Goal: Register for event/course

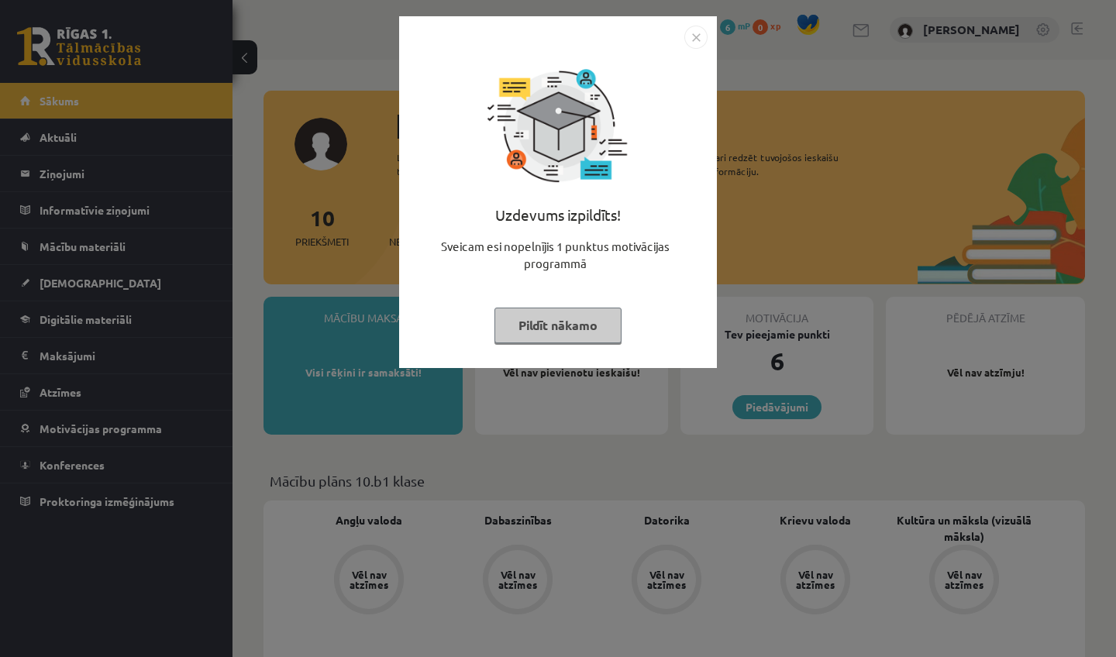
click at [592, 328] on button "Pildīt nākamo" at bounding box center [557, 326] width 127 height 36
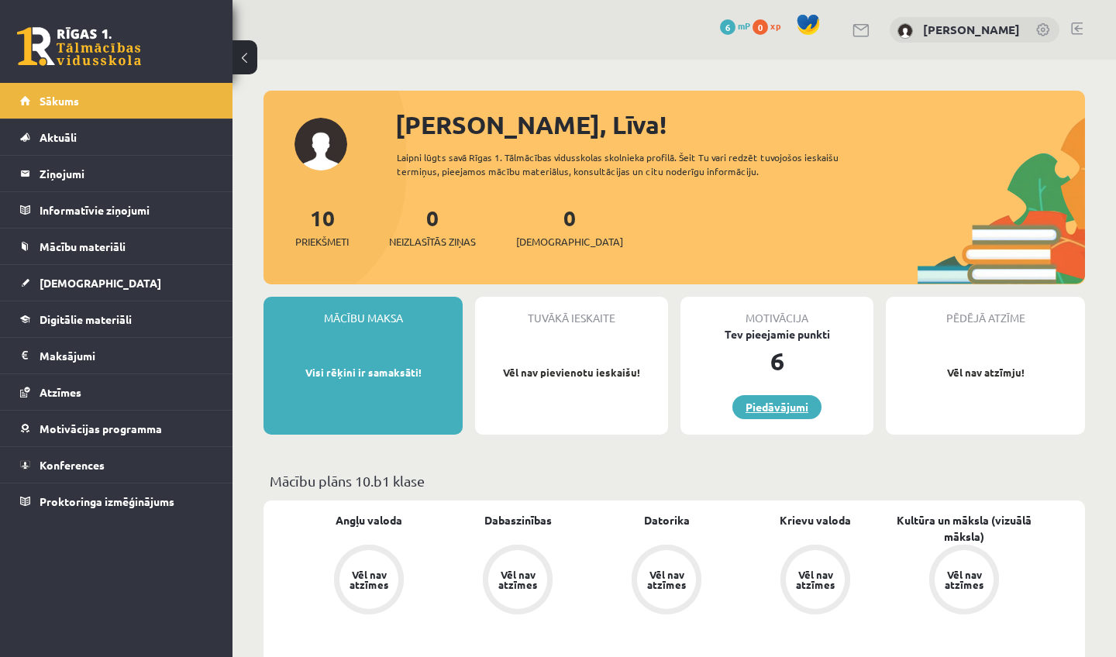
click at [759, 406] on link "Piedāvājumi" at bounding box center [776, 407] width 89 height 24
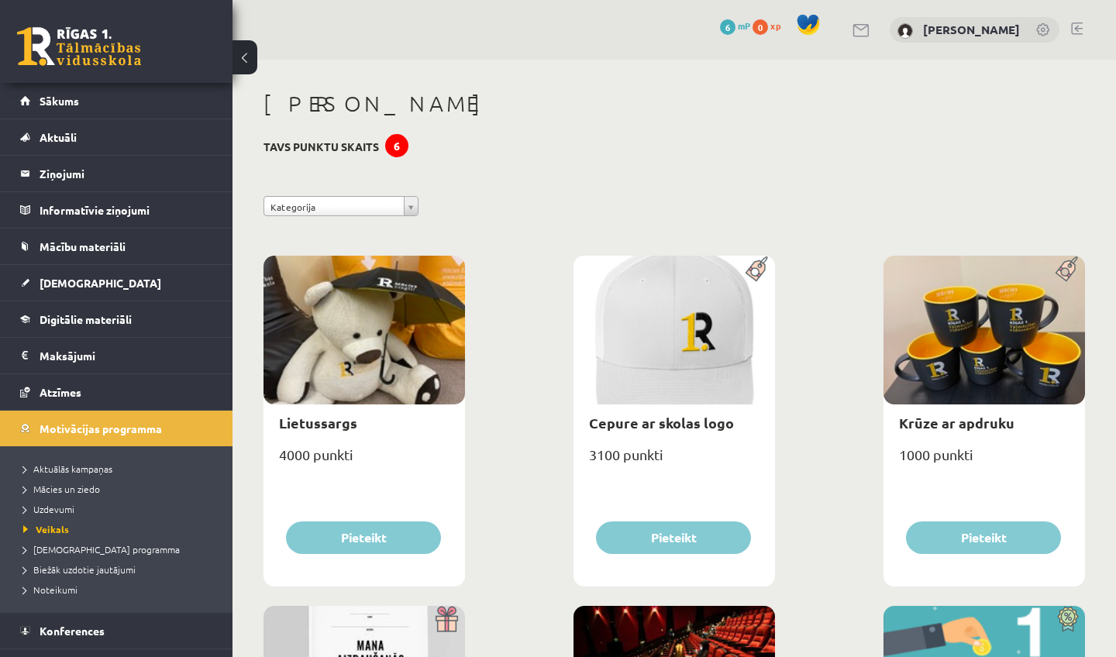
click at [254, 55] on button at bounding box center [244, 57] width 25 height 34
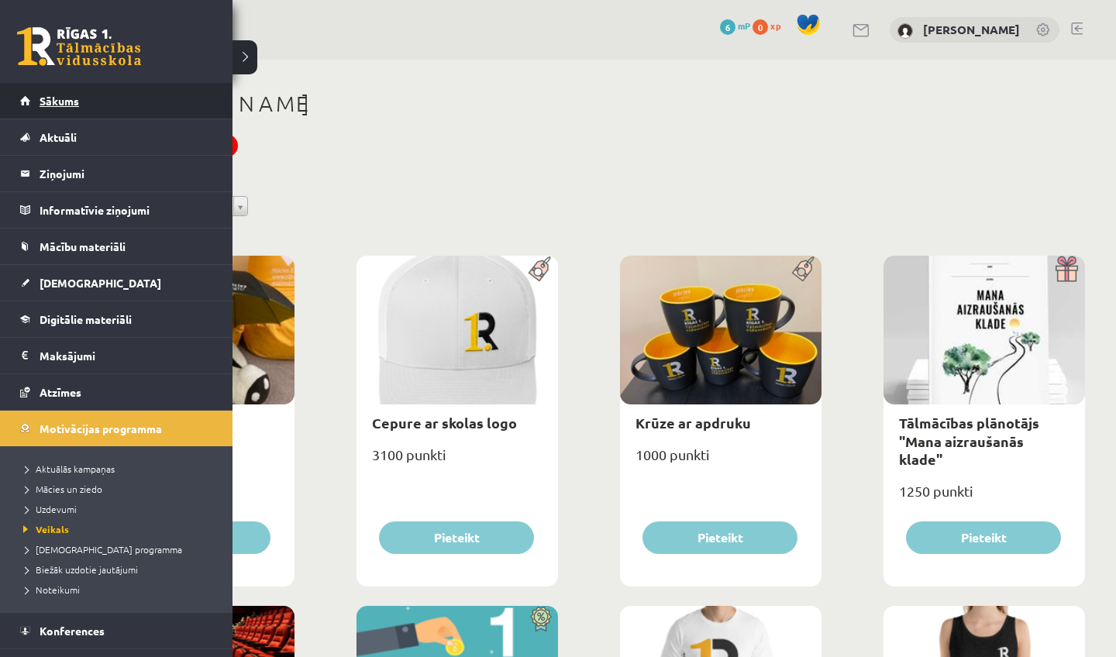
click at [45, 106] on span "Sākums" at bounding box center [60, 101] width 40 height 14
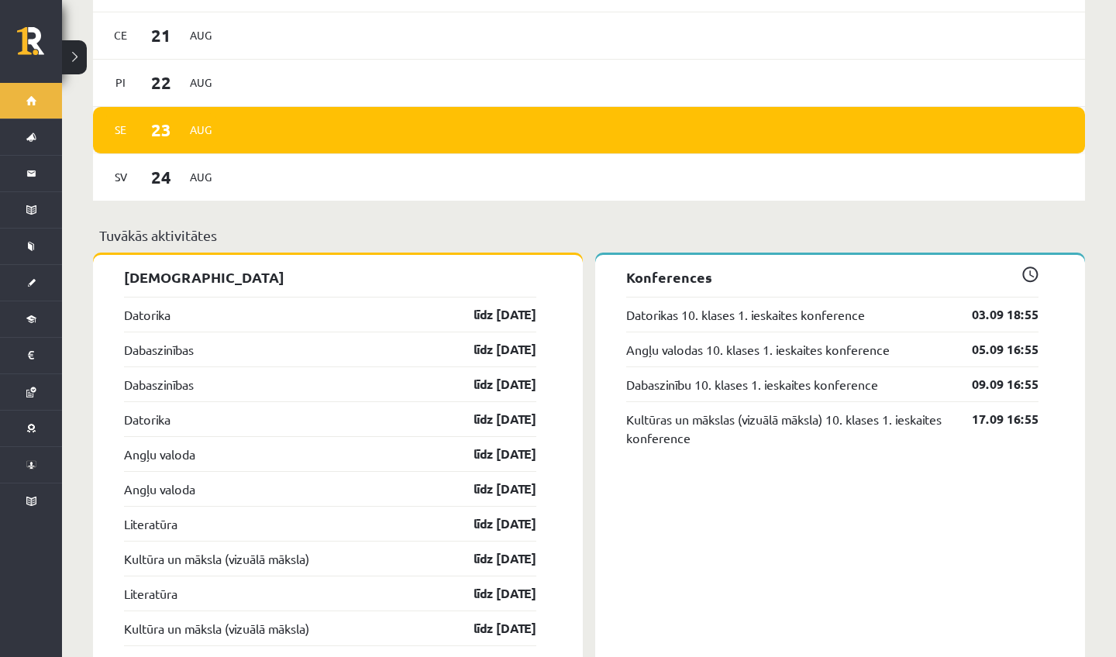
scroll to position [1060, 0]
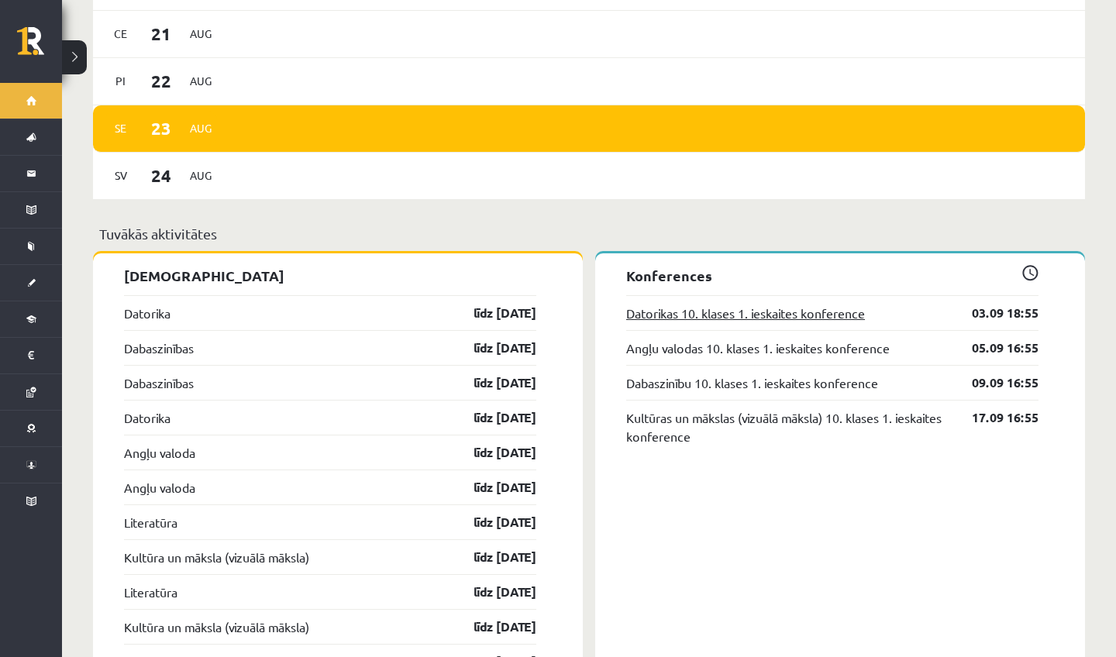
click at [742, 306] on link "Datorikas 10. klases 1. ieskaites konference" at bounding box center [745, 313] width 239 height 19
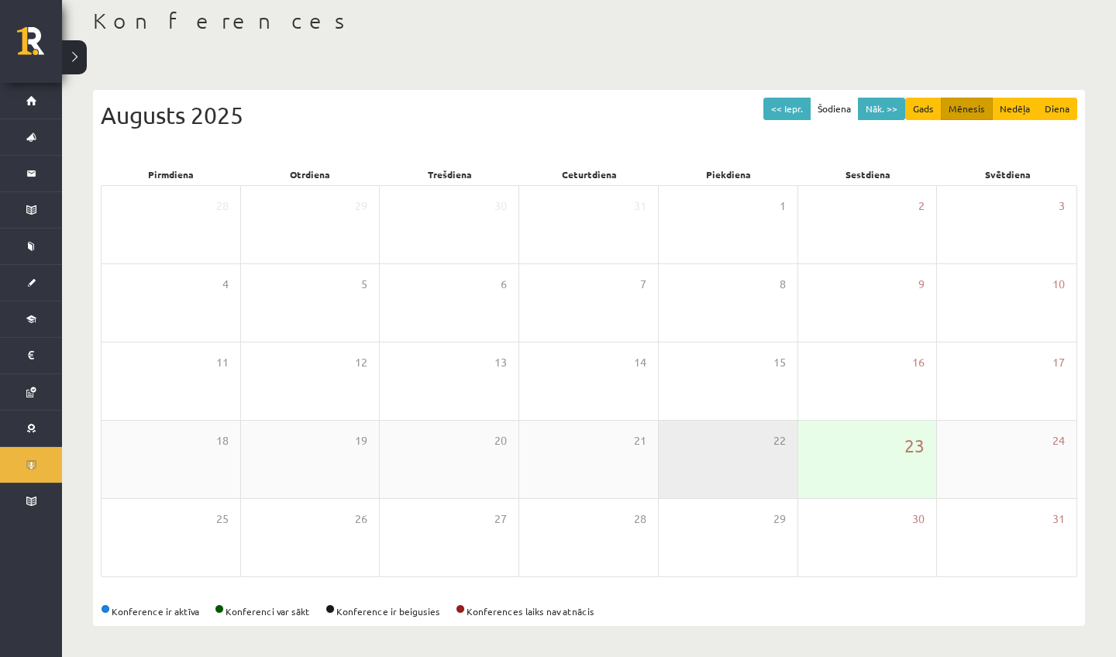
scroll to position [83, 0]
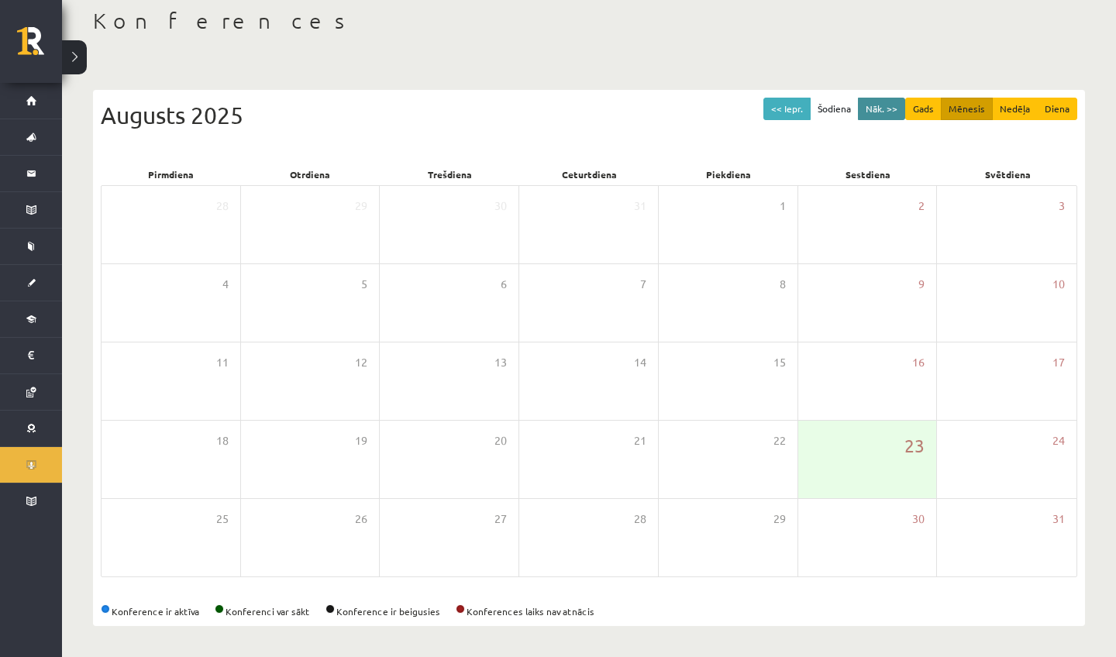
click at [876, 105] on button "Nāk. >>" at bounding box center [881, 109] width 47 height 22
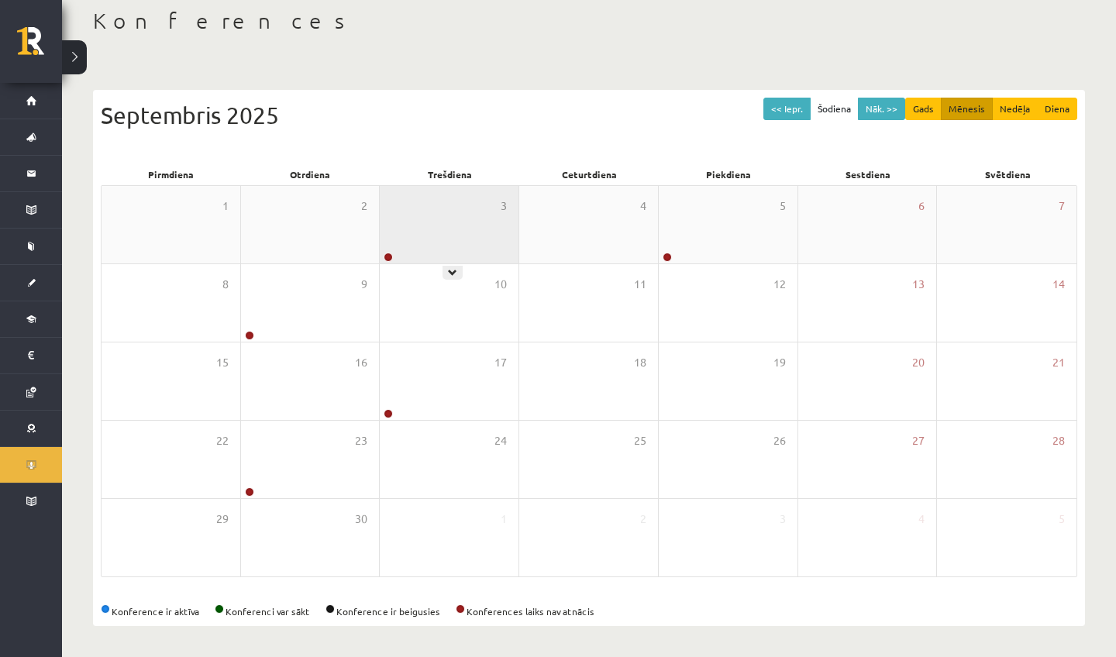
click at [491, 227] on div "3" at bounding box center [449, 224] width 139 height 77
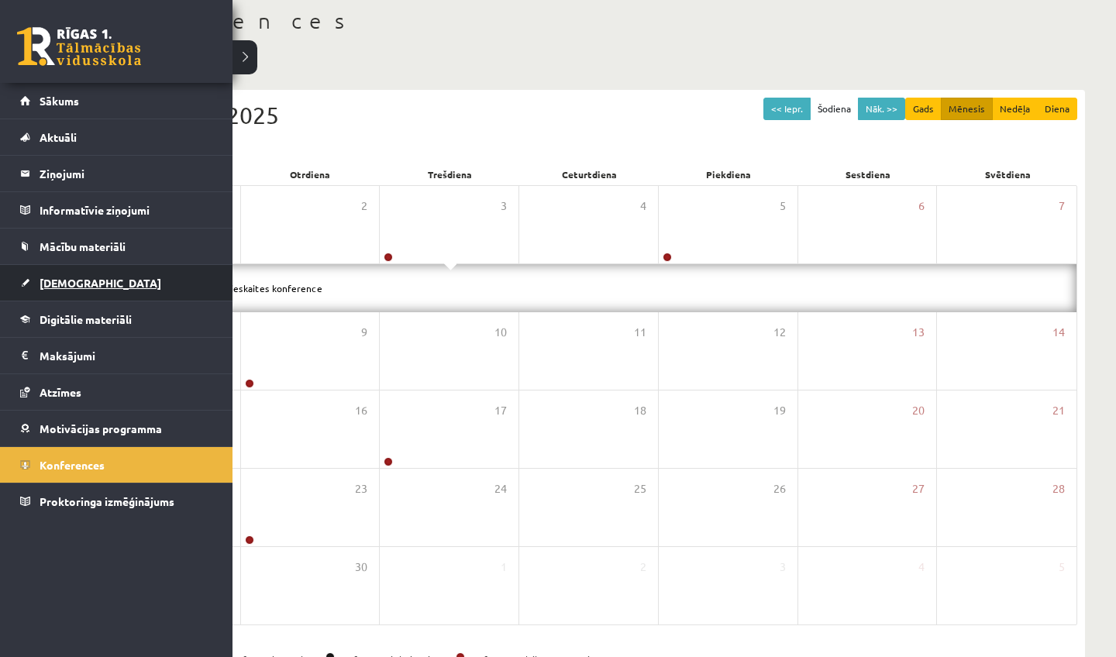
click at [113, 287] on link "[DEMOGRAPHIC_DATA]" at bounding box center [116, 283] width 193 height 36
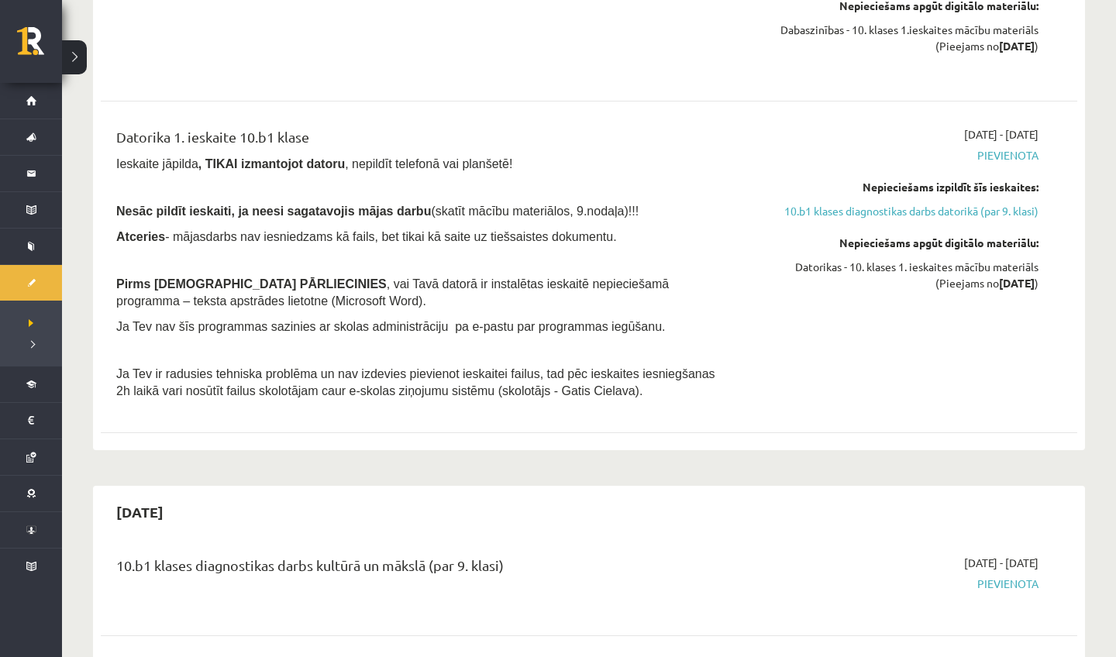
scroll to position [881, 0]
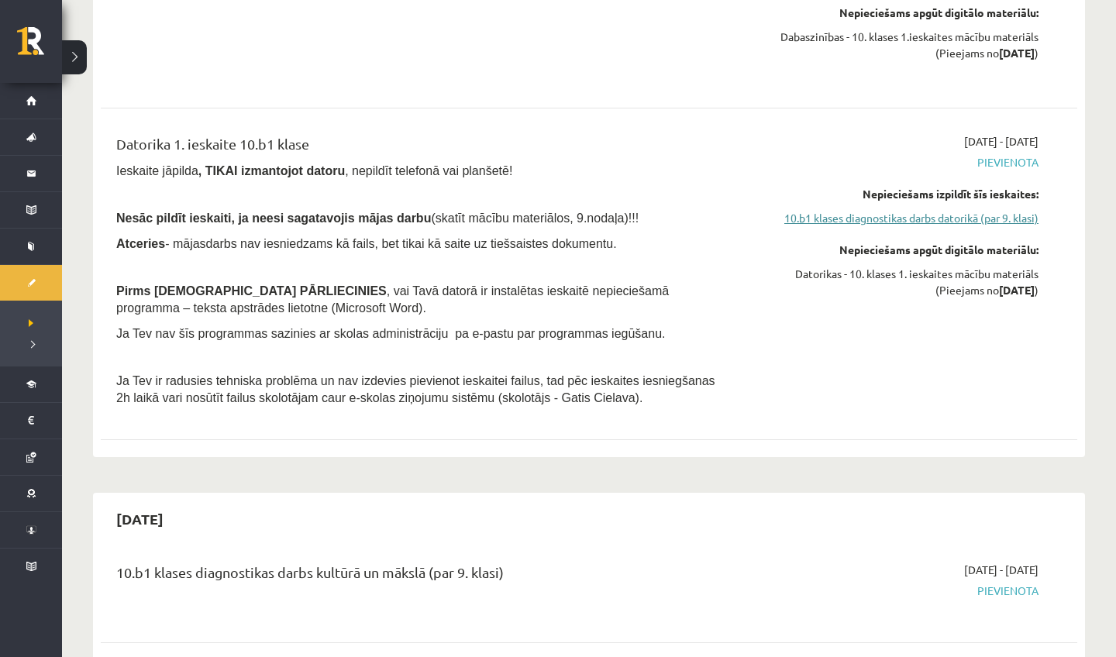
click at [905, 216] on link "10.b1 klases diagnostikas darbs datorikā (par 9. klasi)" at bounding box center [892, 218] width 292 height 16
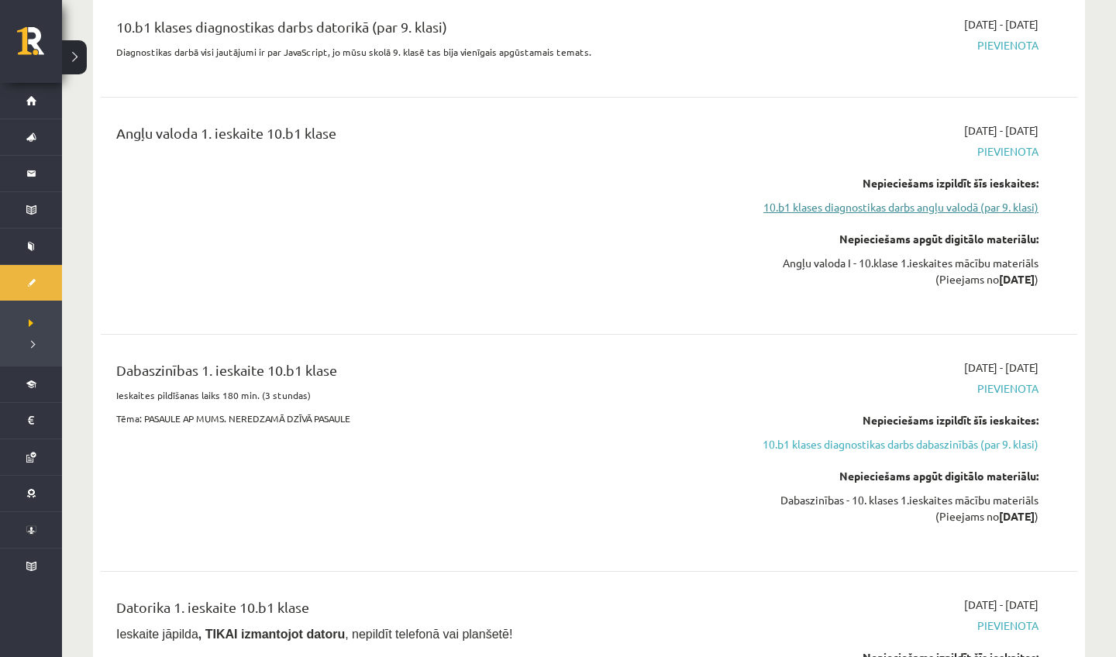
click at [907, 208] on link "10.b1 klases diagnostikas darbs angļu valodā (par 9. klasi)" at bounding box center [892, 207] width 292 height 16
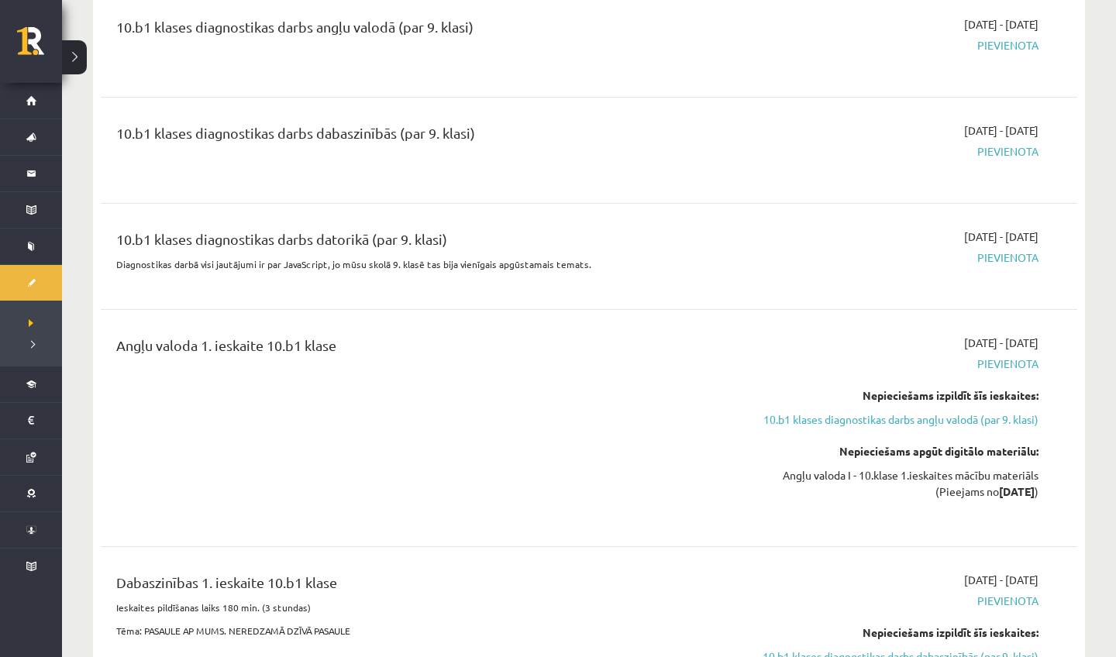
click at [1010, 256] on span "Pievienota" at bounding box center [892, 258] width 292 height 16
click at [970, 417] on link "10.b1 klases diagnostikas darbs angļu valodā (par 9. klasi)" at bounding box center [892, 419] width 292 height 16
click at [971, 418] on link "10.b1 klases diagnostikas darbs angļu valodā (par 9. klasi)" at bounding box center [892, 419] width 292 height 16
click at [971, 419] on link "10.b1 klases diagnostikas darbs angļu valodā (par 9. klasi)" at bounding box center [892, 419] width 292 height 16
click at [971, 423] on link "10.b1 klases diagnostikas darbs angļu valodā (par 9. klasi)" at bounding box center [892, 419] width 292 height 16
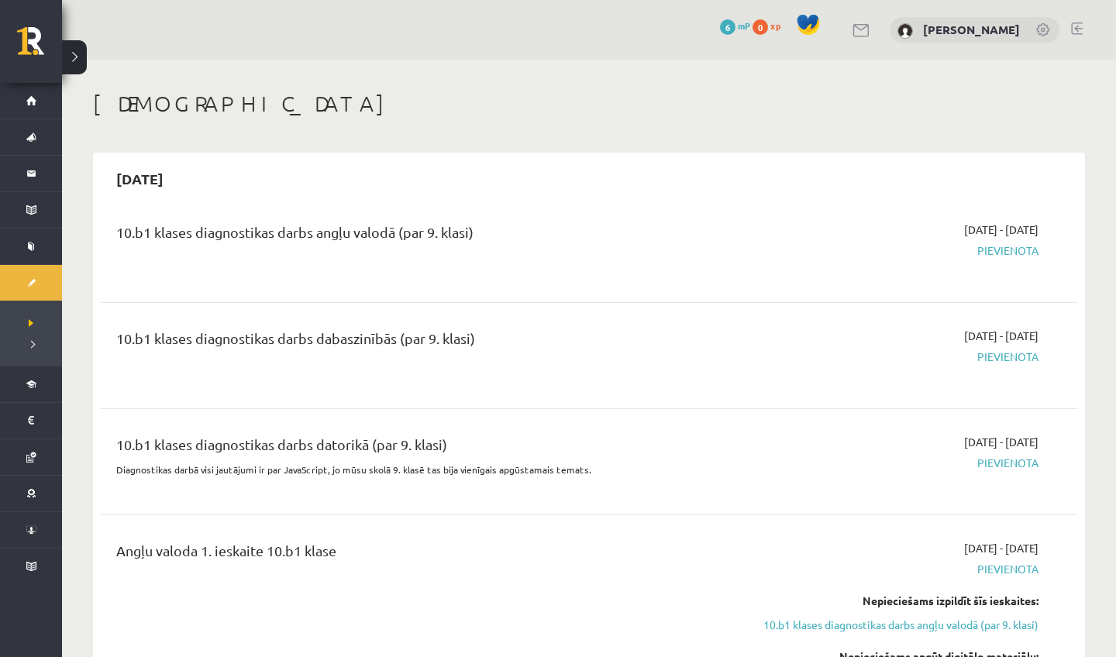
scroll to position [0, 0]
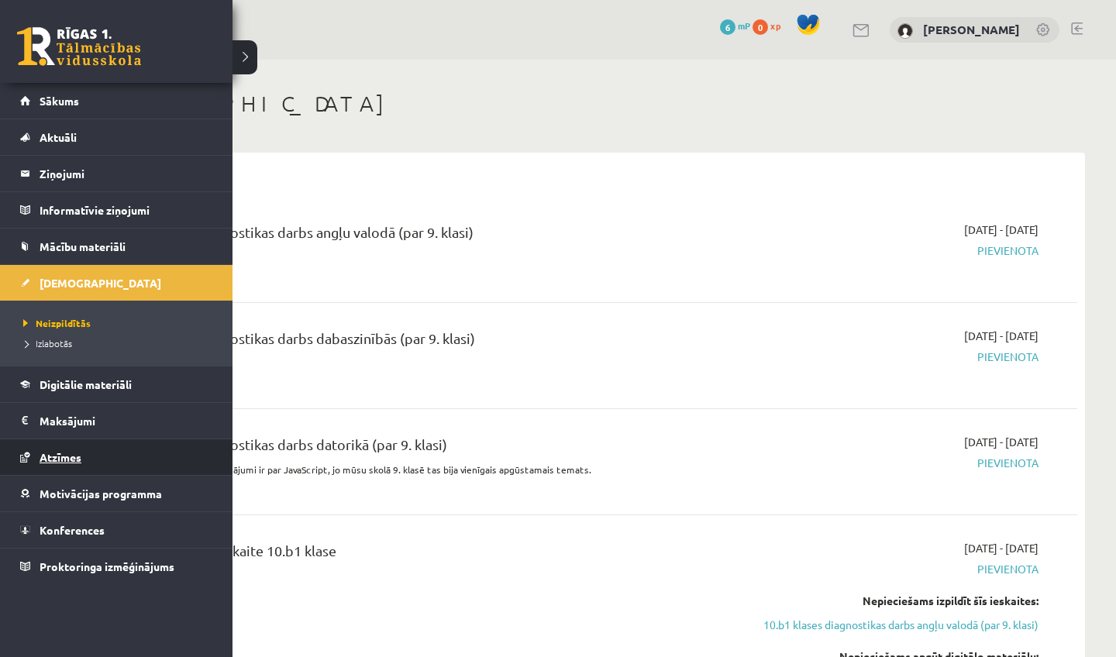
click at [91, 449] on link "Atzīmes" at bounding box center [116, 457] width 193 height 36
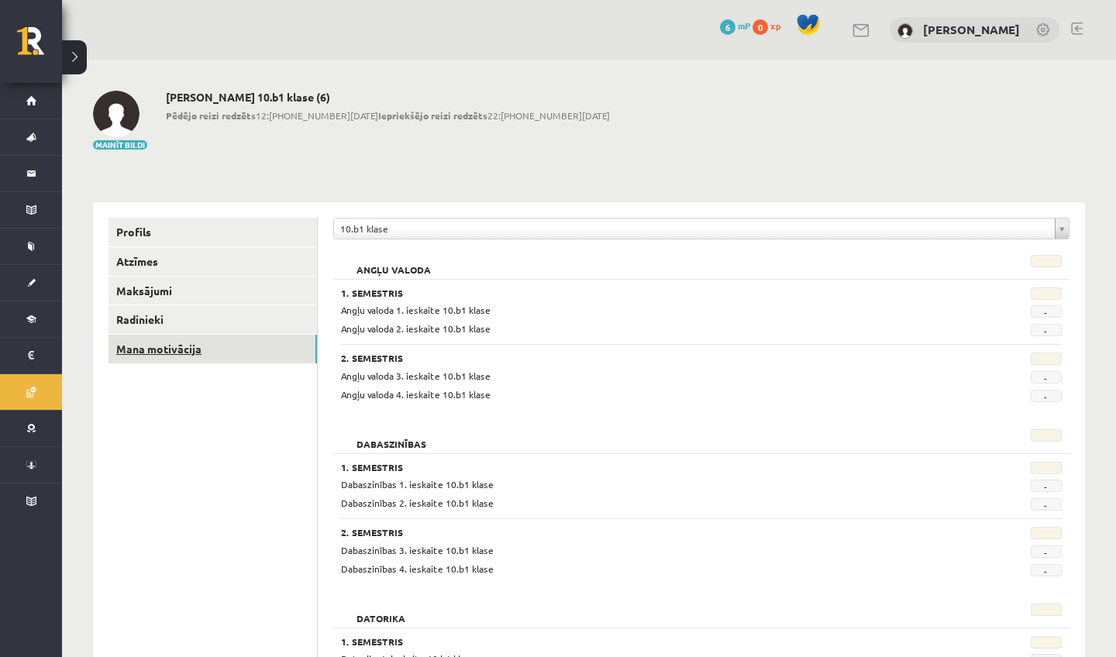
click at [177, 346] on link "Mana motivācija" at bounding box center [212, 349] width 208 height 29
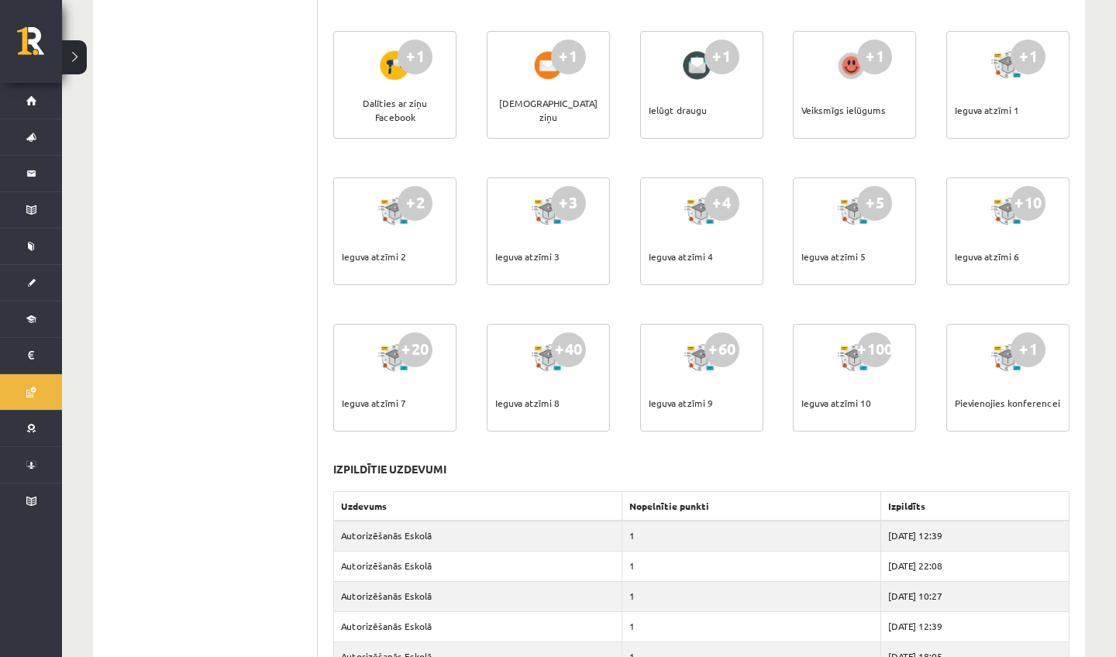
scroll to position [398, 0]
click at [1040, 401] on div "Pievienojies konferencei" at bounding box center [1007, 402] width 105 height 54
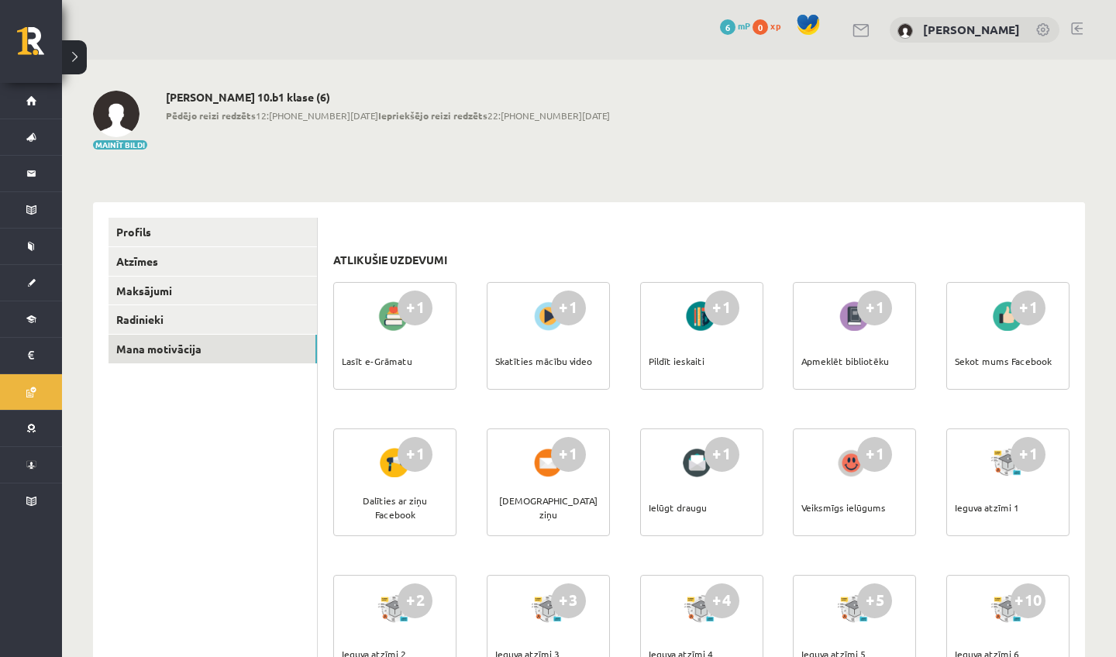
scroll to position [0, 0]
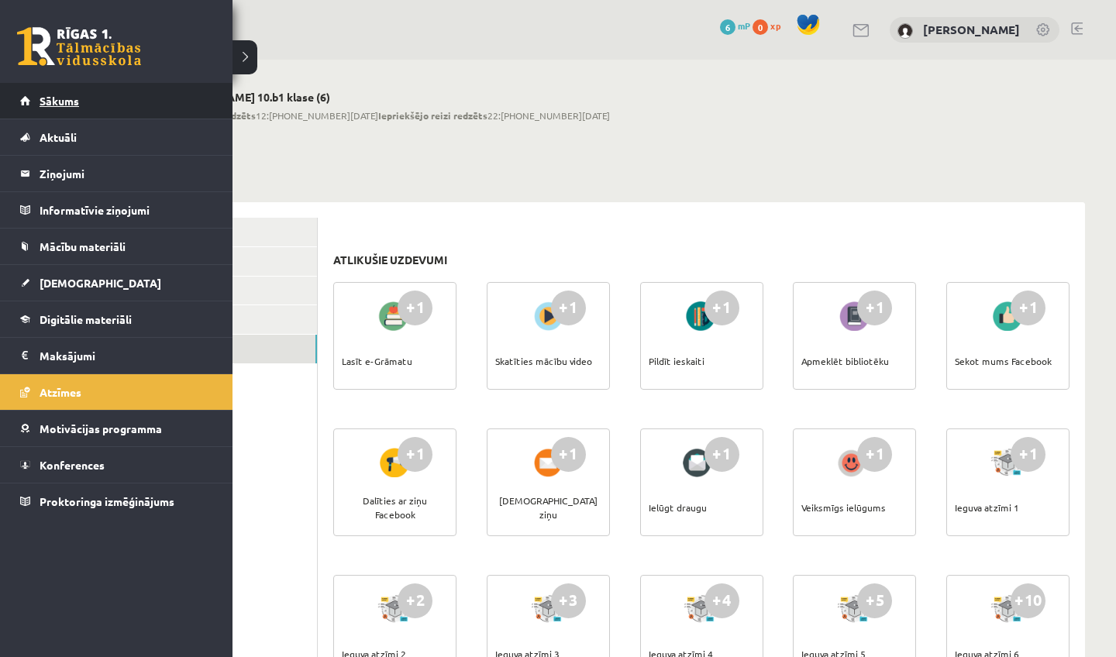
click at [77, 103] on span "Sākums" at bounding box center [60, 101] width 40 height 14
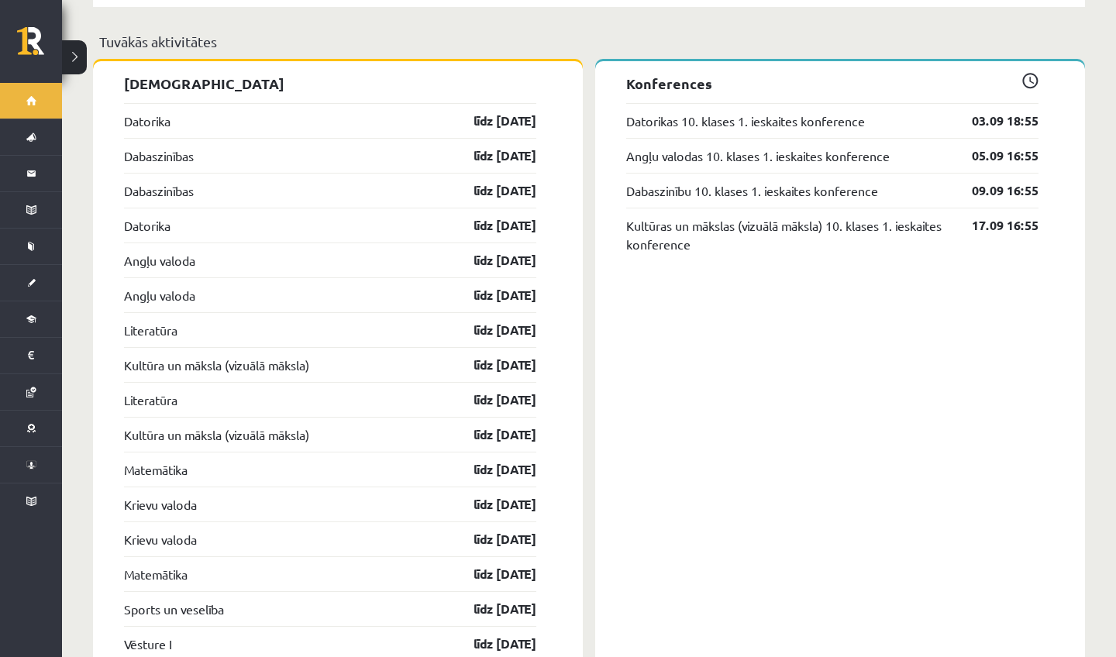
scroll to position [1246, 0]
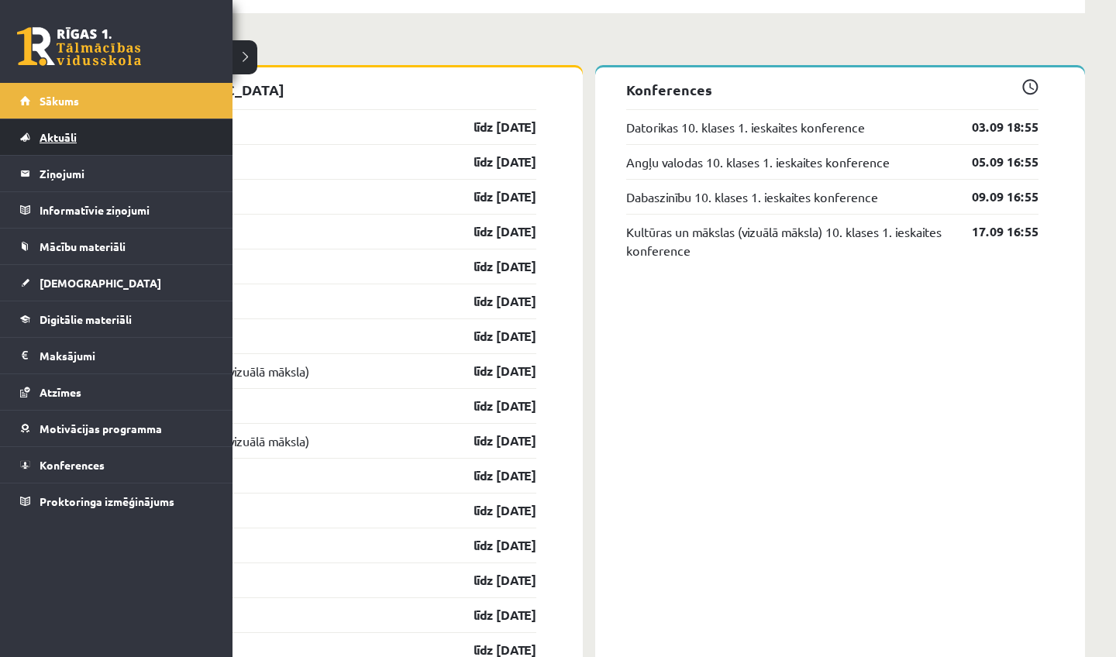
click at [67, 138] on span "Aktuāli" at bounding box center [58, 137] width 37 height 14
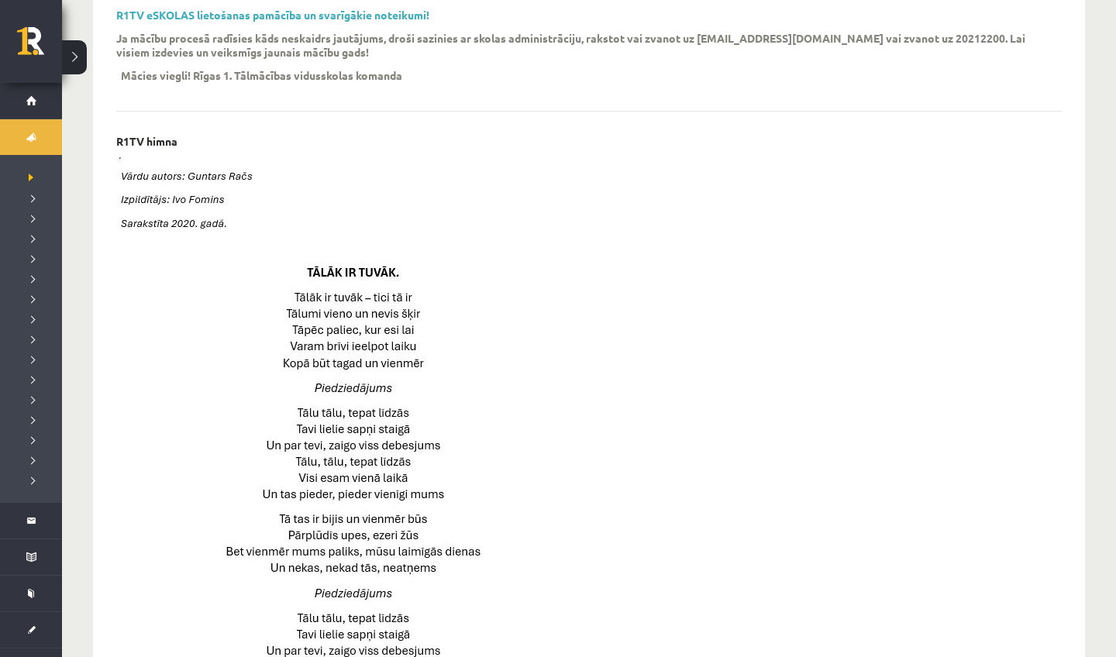
scroll to position [93, 0]
